Goal: Purchase product/service

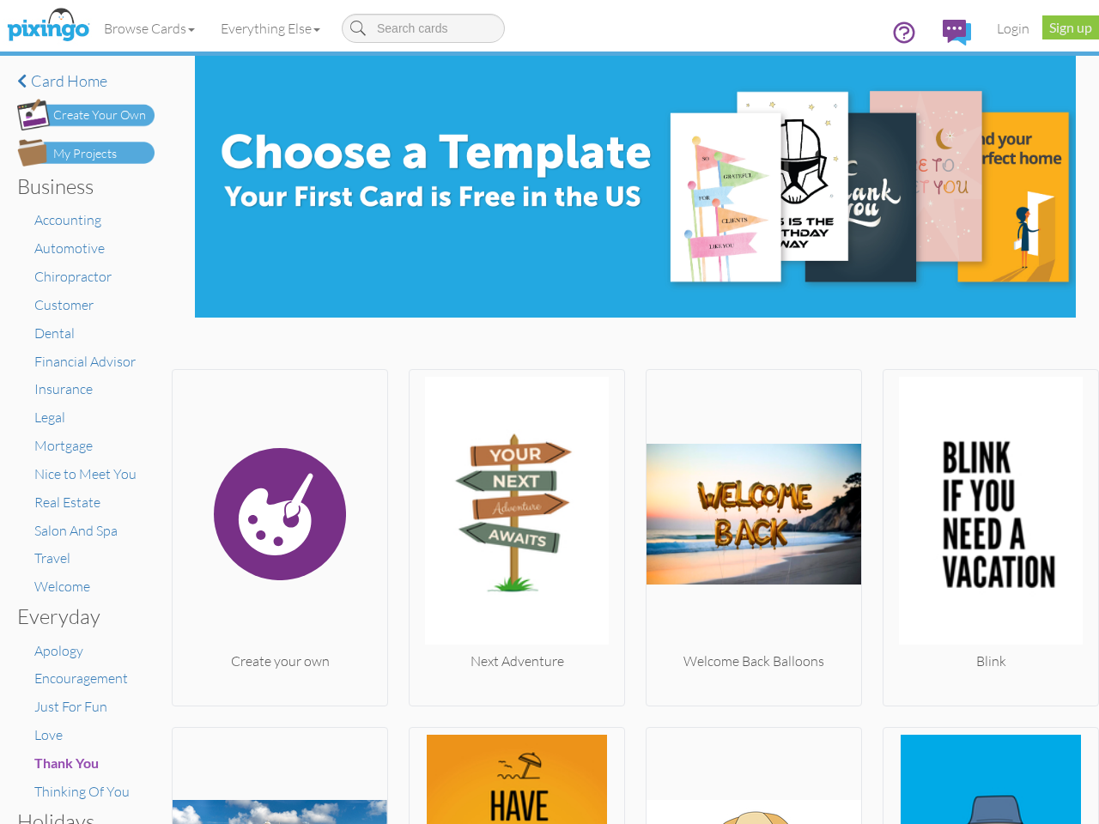
click at [549, 412] on img at bounding box center [516, 514] width 215 height 275
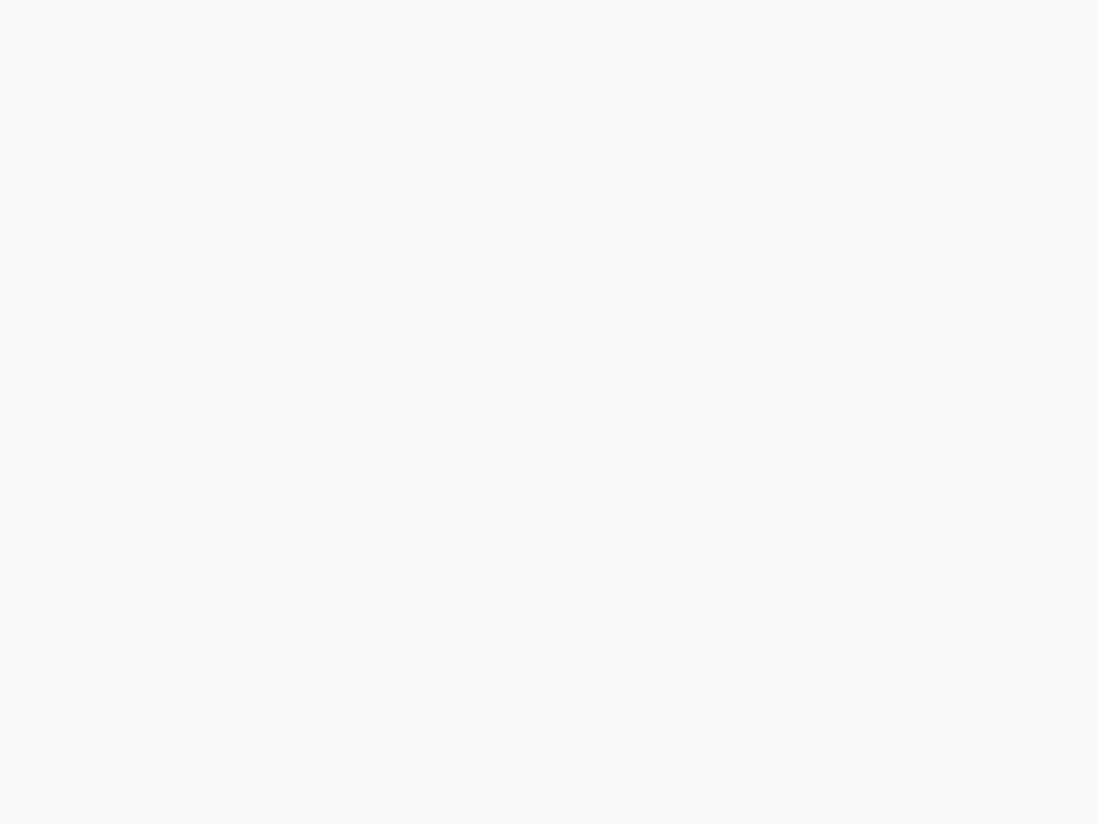
click at [150, 28] on body at bounding box center [549, 412] width 1099 height 824
click at [274, 28] on body at bounding box center [549, 412] width 1099 height 824
click at [278, 533] on body at bounding box center [549, 412] width 1099 height 824
click at [512, 533] on body at bounding box center [549, 412] width 1099 height 824
click at [745, 533] on body at bounding box center [549, 412] width 1099 height 824
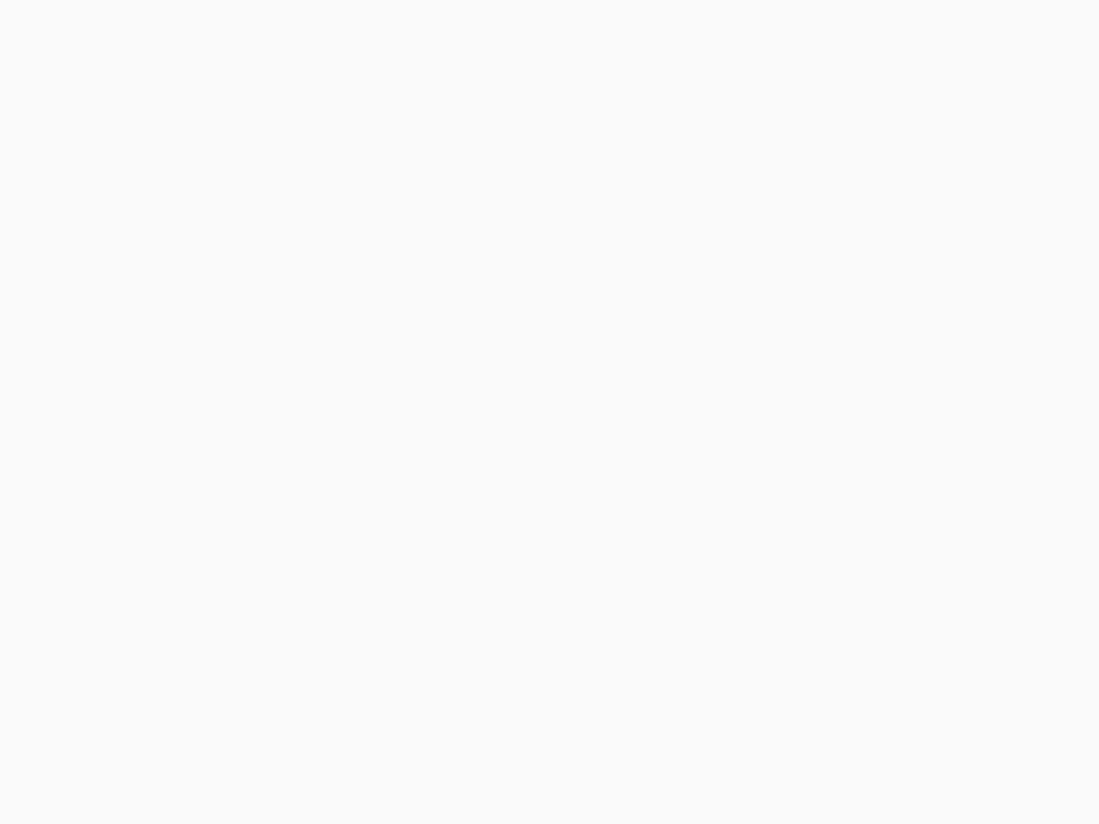
click at [978, 533] on body at bounding box center [549, 412] width 1099 height 824
click at [278, 773] on body at bounding box center [549, 412] width 1099 height 824
click at [512, 773] on body at bounding box center [549, 412] width 1099 height 824
click at [745, 773] on body at bounding box center [549, 412] width 1099 height 824
